Goal: Task Accomplishment & Management: Use online tool/utility

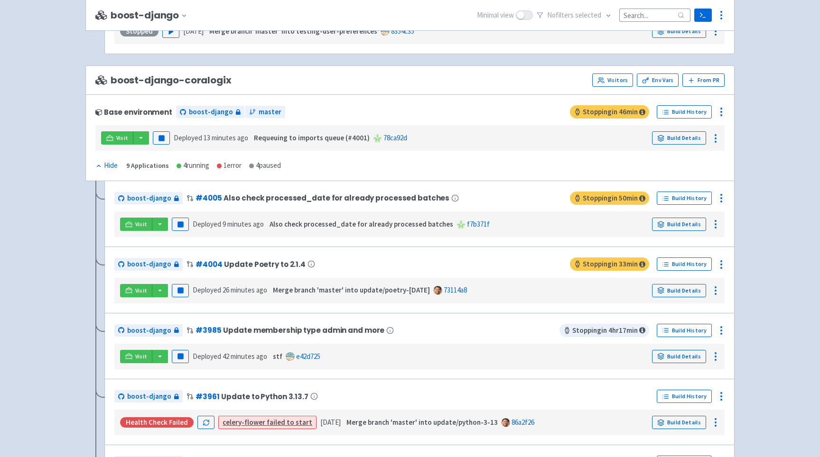
scroll to position [1167, 0]
click at [104, 199] on div "boost-django # 4005 Also check processed_date for already processed batches Sto…" at bounding box center [419, 214] width 630 height 66
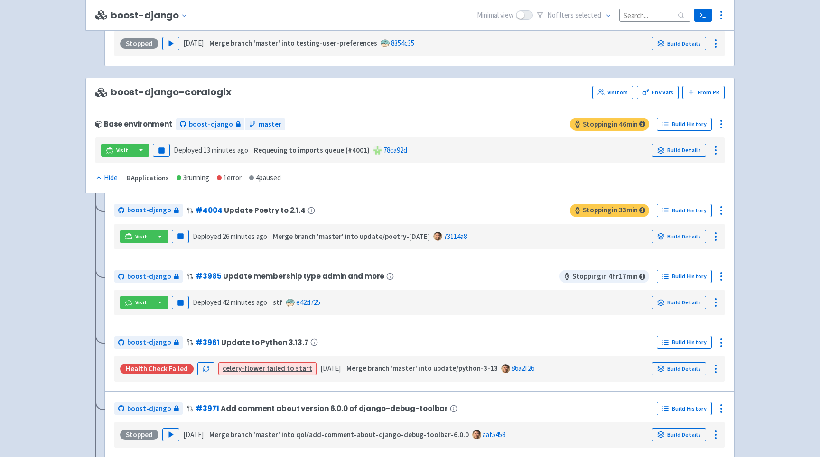
scroll to position [1154, 0]
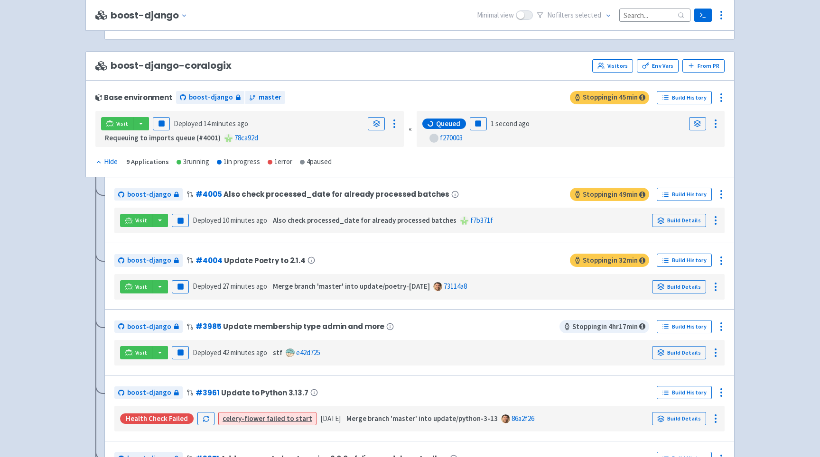
scroll to position [1192, 0]
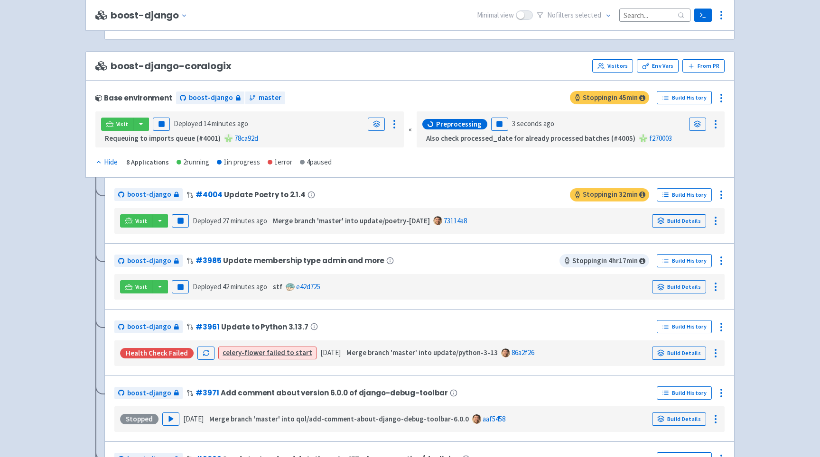
click at [410, 135] on div "«" at bounding box center [410, 130] width 3 height 37
click at [396, 129] on icon at bounding box center [394, 124] width 11 height 11
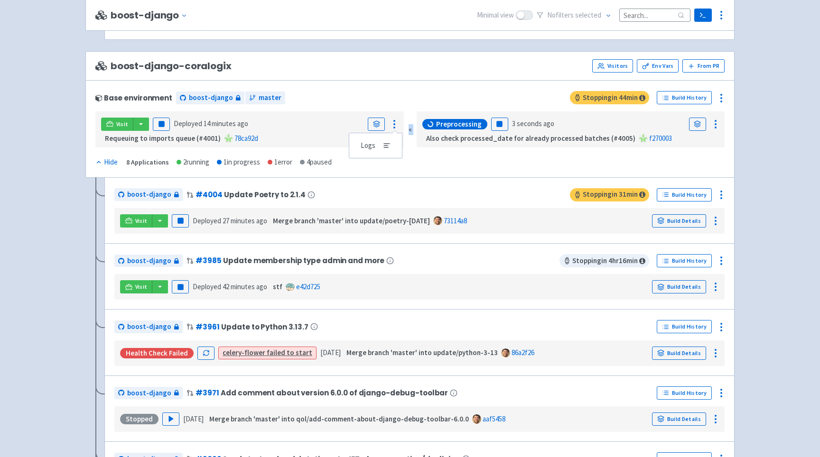
click at [408, 130] on div "Visit Pause Deployed 14 minutes ago Logs Requeuing to imports queue (#4001) 78c…" at bounding box center [409, 130] width 629 height 37
click at [395, 127] on icon at bounding box center [394, 124] width 11 height 11
click at [410, 131] on div "«" at bounding box center [410, 130] width 3 height 37
click at [410, 133] on div "«" at bounding box center [410, 130] width 3 height 37
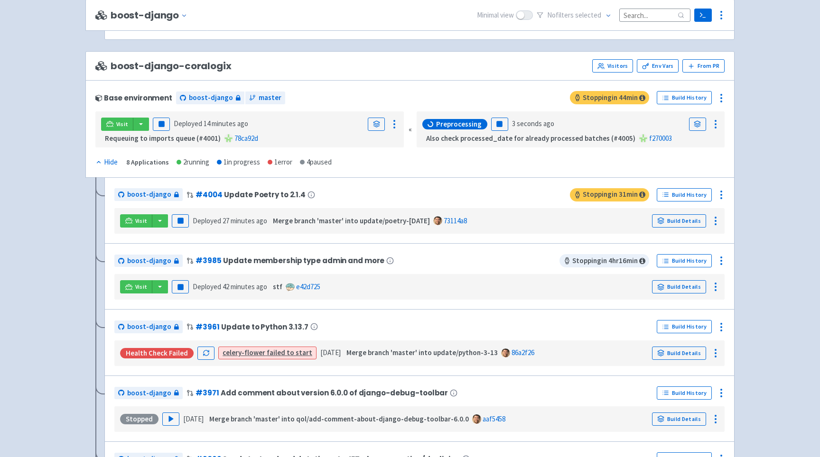
click at [410, 103] on div "Base environment boost-django master" at bounding box center [332, 97] width 475 height 15
click at [410, 134] on div "«" at bounding box center [410, 130] width 3 height 37
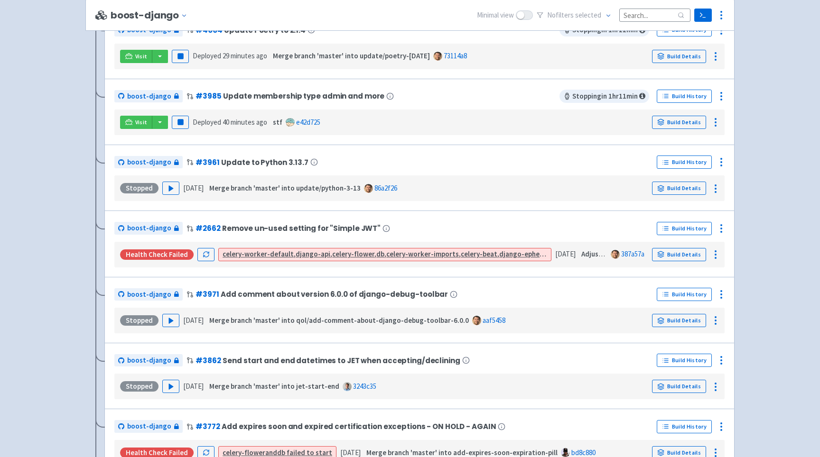
scroll to position [0, 0]
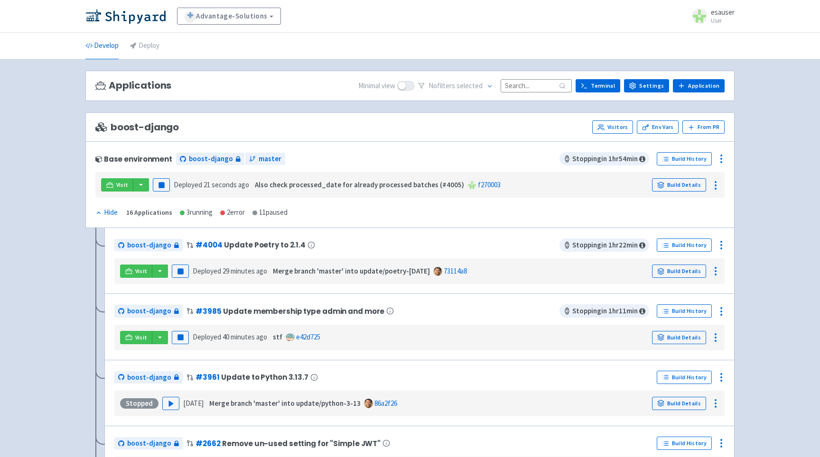
click at [162, 36] on li "Deploy" at bounding box center [144, 46] width 41 height 26
click at [152, 42] on link "Deploy" at bounding box center [144, 46] width 29 height 27
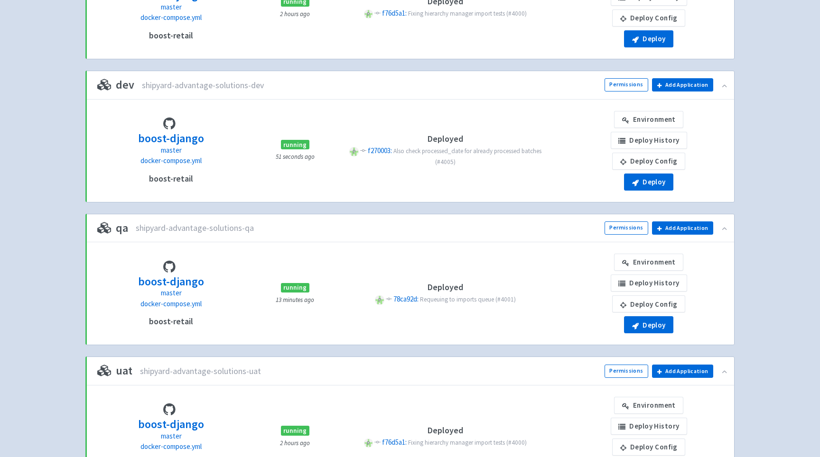
scroll to position [297, 0]
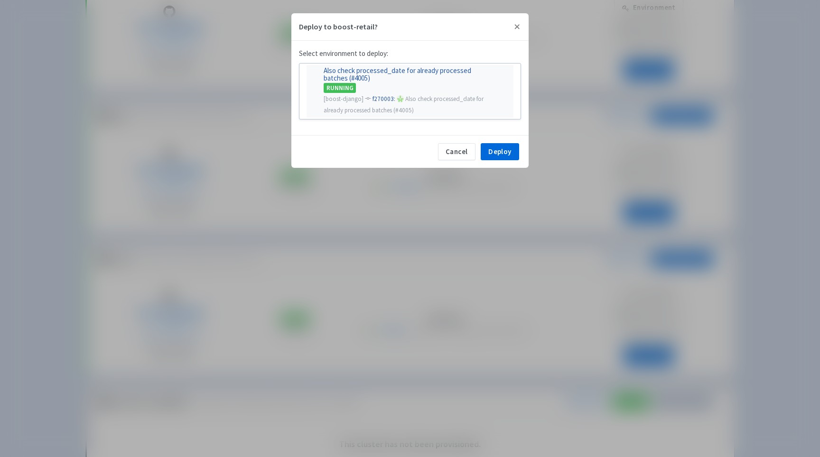
click at [408, 84] on div "RUNNING" at bounding box center [416, 88] width 184 height 10
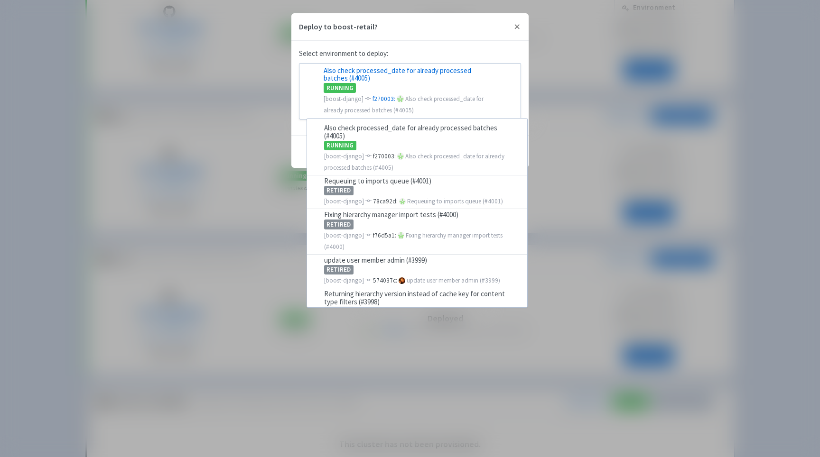
click at [236, 132] on div "Deploy to boost-retail? Select environment to deploy: Also check processed_date…" at bounding box center [410, 228] width 820 height 457
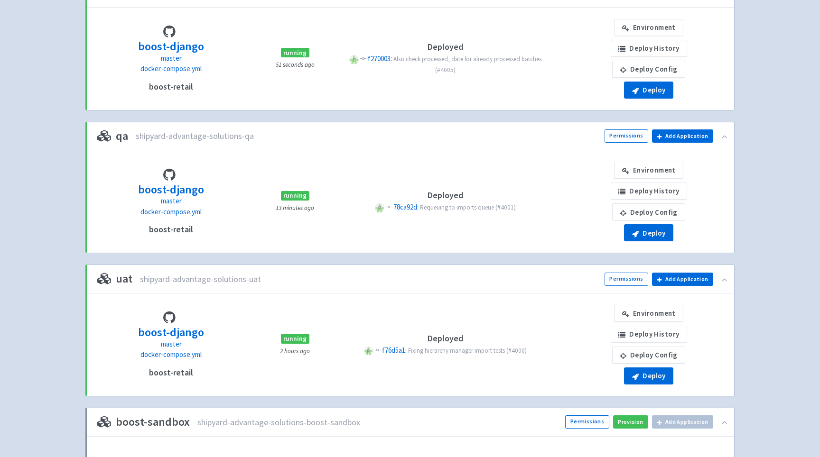
scroll to position [277, 0]
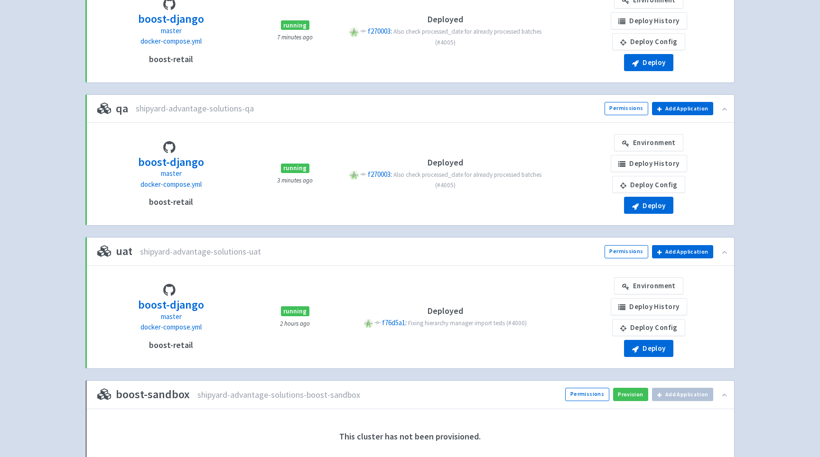
scroll to position [329, 0]
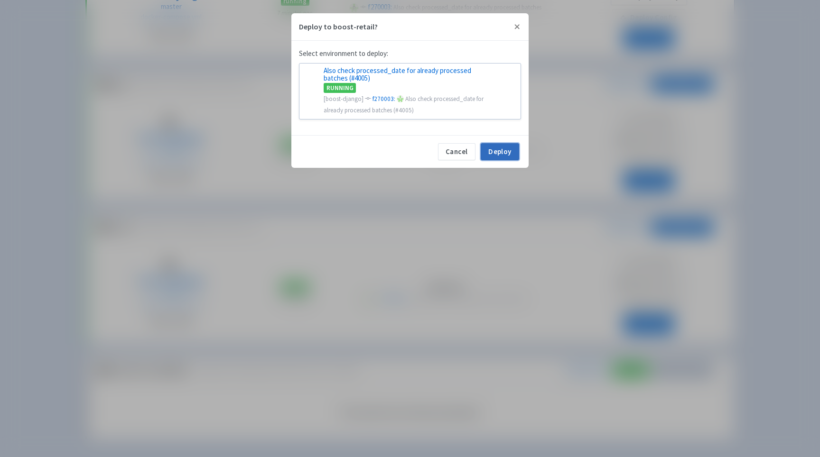
click at [502, 154] on button "Deploy" at bounding box center [500, 151] width 38 height 17
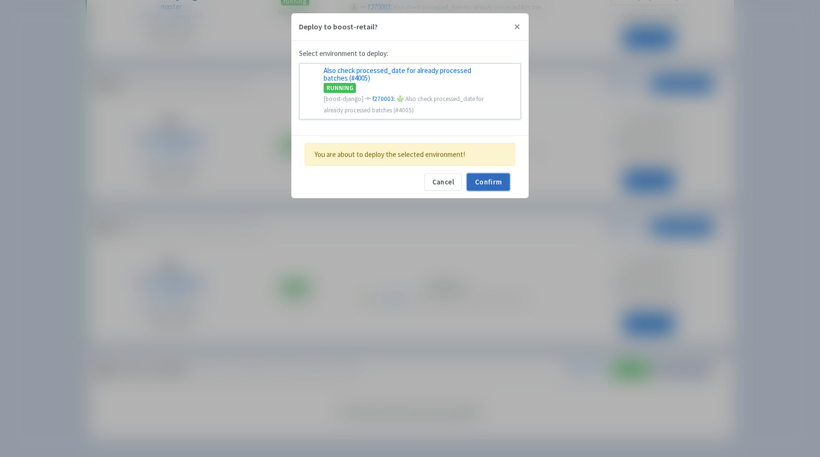
click at [497, 177] on button "Confirm" at bounding box center [488, 182] width 43 height 17
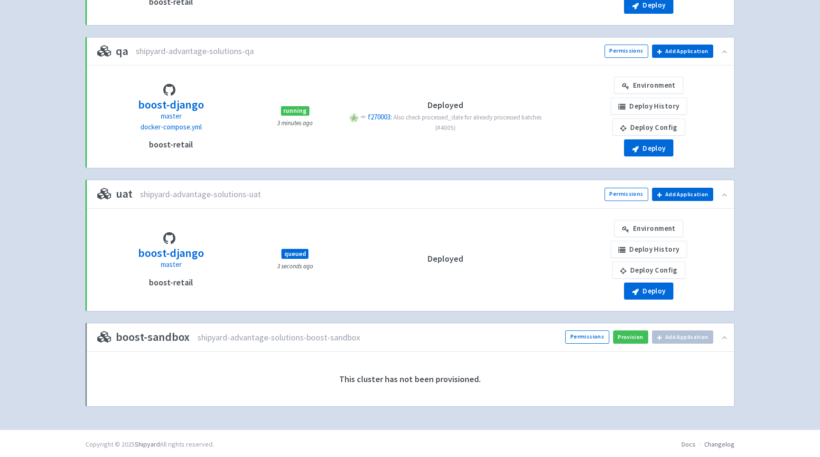
scroll to position [364, 0]
